Goal: Navigation & Orientation: Find specific page/section

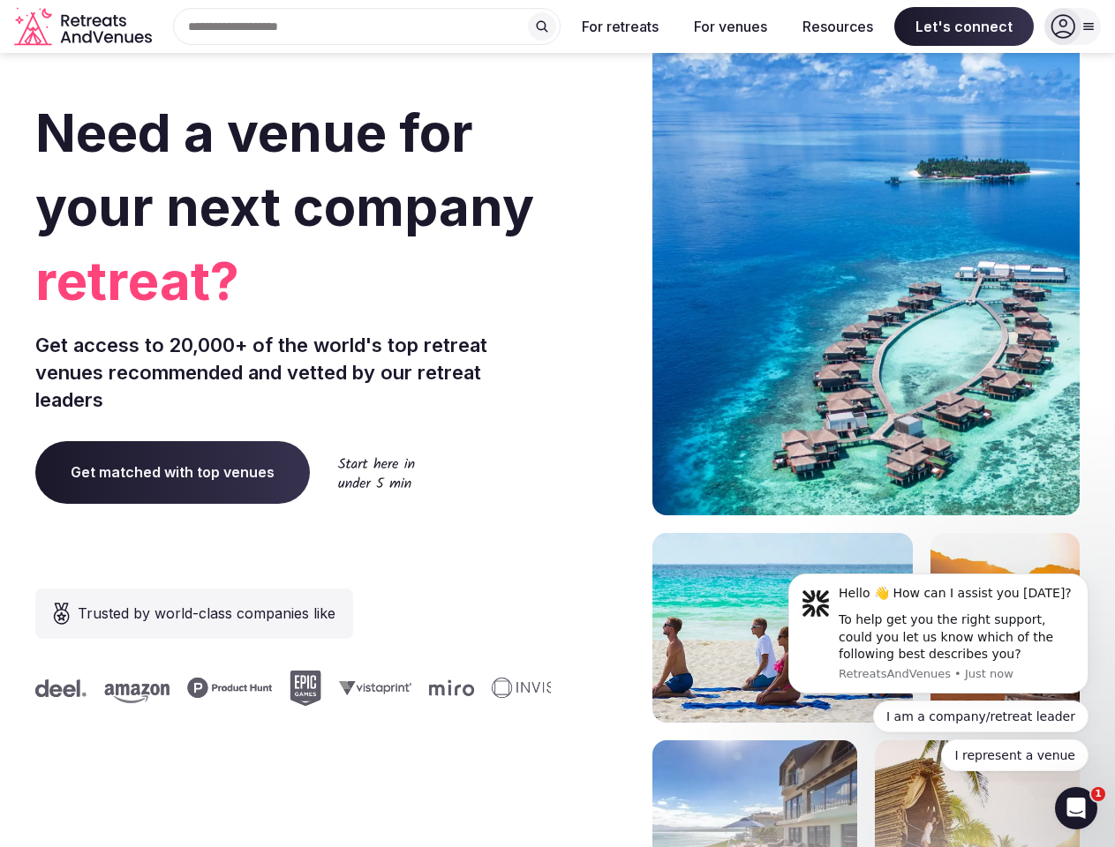
click at [557, 424] on div "Need a venue for your next company retreat? Get access to 20,000+ of the world'…" at bounding box center [557, 527] width 1044 height 1063
click at [367, 26] on div "Search Popular Destinations [GEOGRAPHIC_DATA], [GEOGRAPHIC_DATA] [GEOGRAPHIC_DA…" at bounding box center [360, 26] width 402 height 37
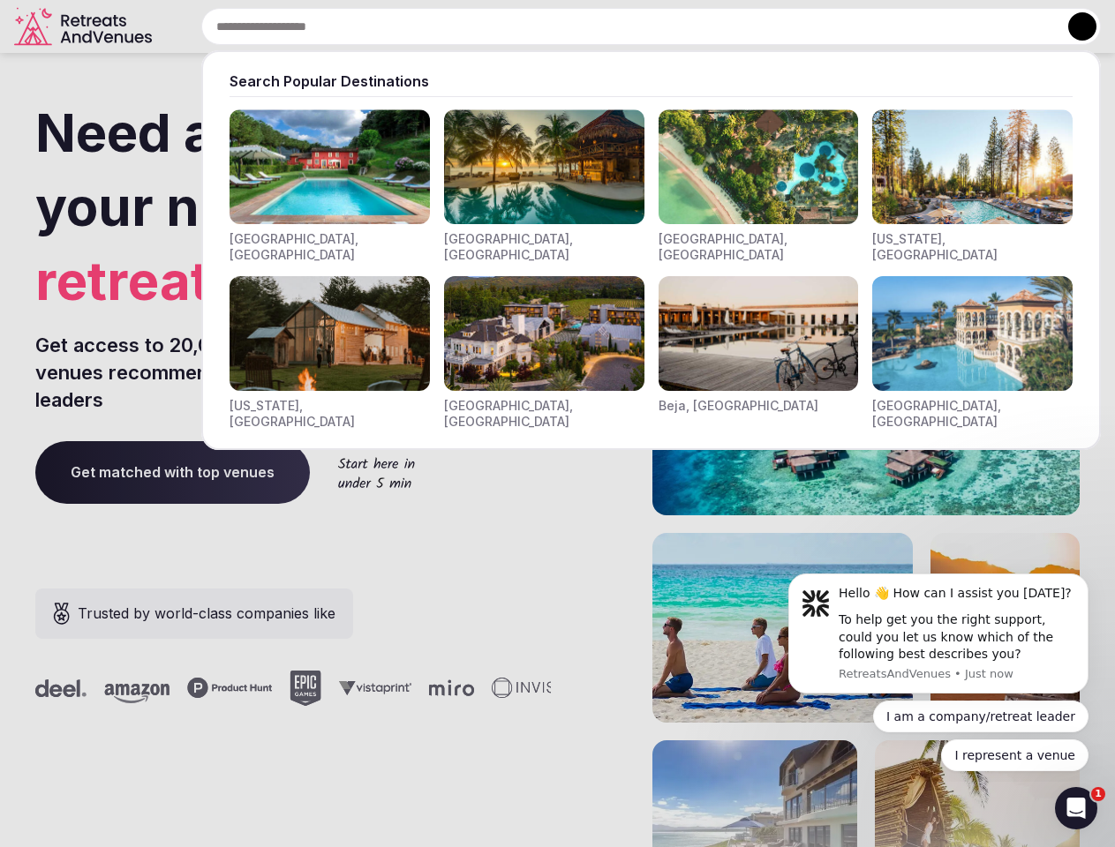
click at [542, 26] on input "text" at bounding box center [650, 26] width 899 height 37
click at [620, 26] on input "text" at bounding box center [650, 26] width 899 height 37
click at [730, 26] on input "text" at bounding box center [650, 26] width 899 height 37
click at [837, 26] on input "text" at bounding box center [650, 26] width 899 height 37
click at [964, 26] on input "text" at bounding box center [650, 26] width 899 height 37
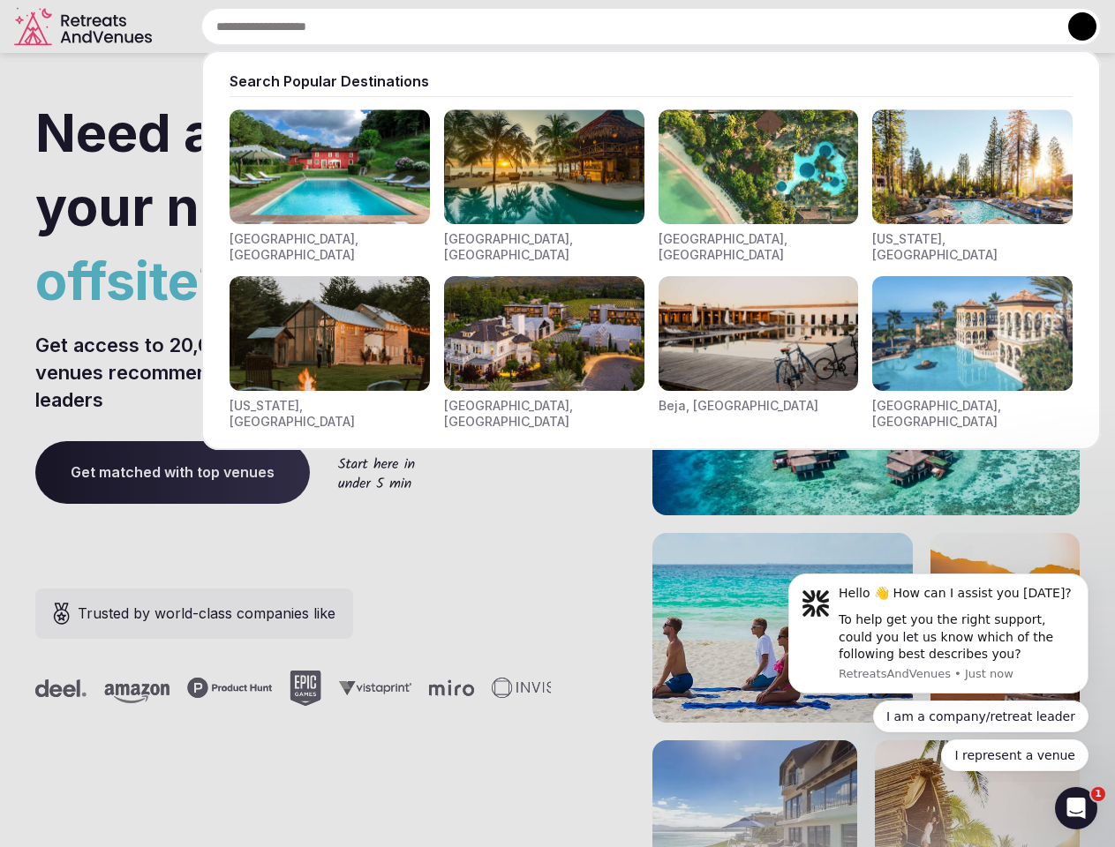
click at [1072, 26] on button at bounding box center [1082, 26] width 28 height 28
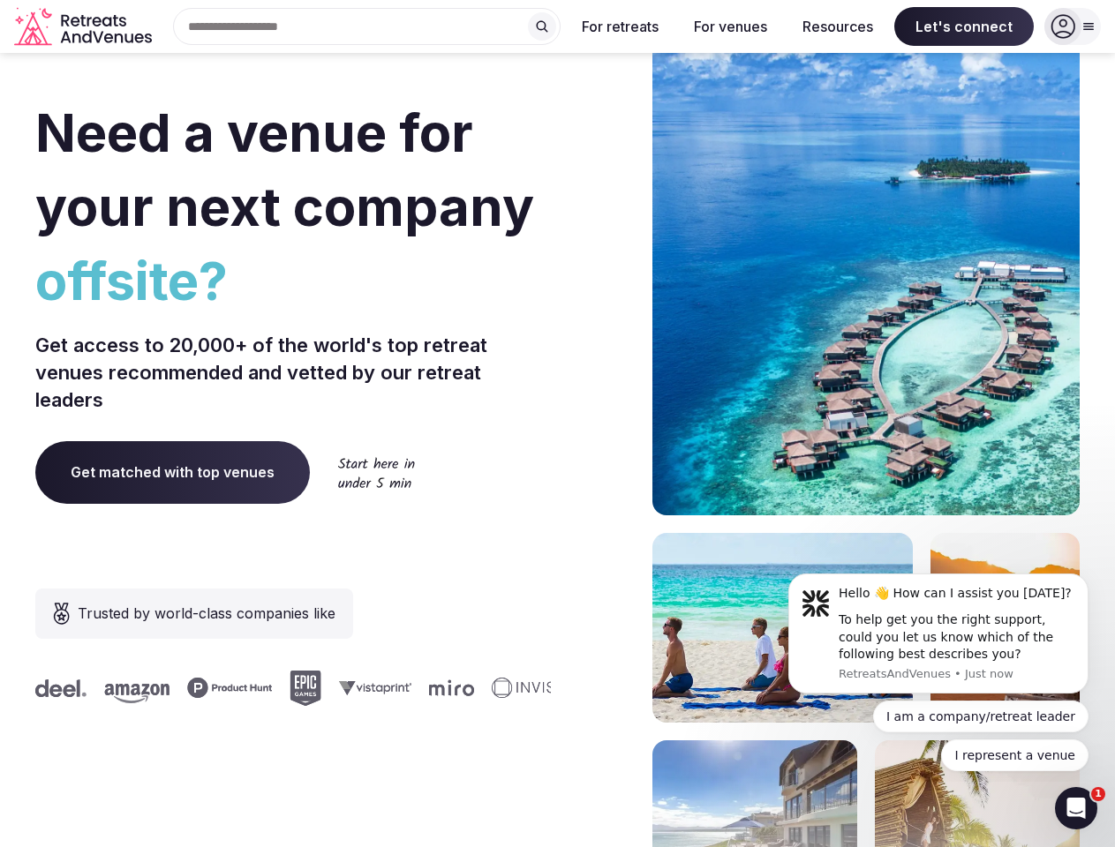
click at [938, 634] on div "To help get you the right support, could you let us know which of the following…" at bounding box center [956, 638] width 236 height 52
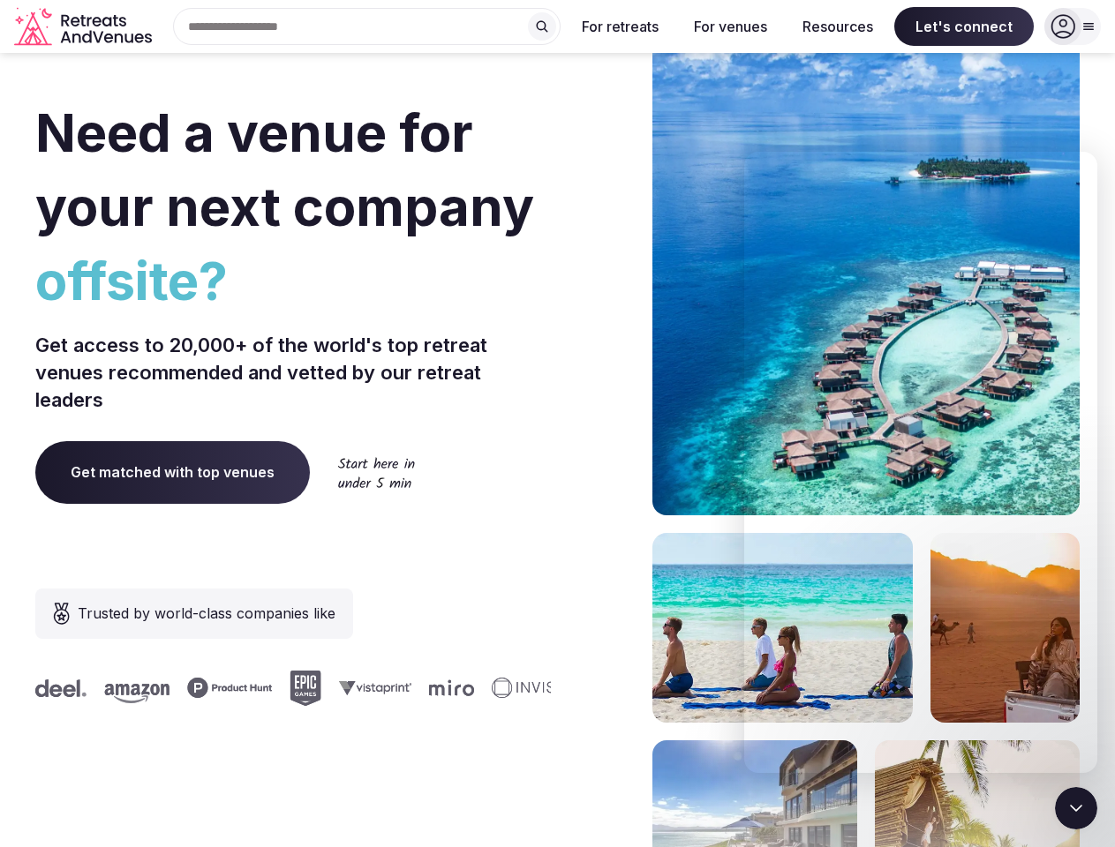
click at [1092, 579] on section "Need a venue for your next company offsite? Get access to 20,000+ of the world'…" at bounding box center [557, 527] width 1115 height 1063
